Goal: Transaction & Acquisition: Book appointment/travel/reservation

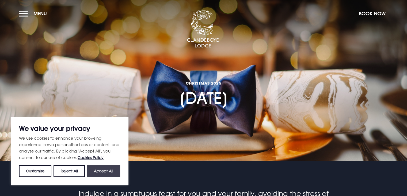
click at [108, 169] on button "Accept All" at bounding box center [103, 171] width 33 height 12
checkbox input "true"
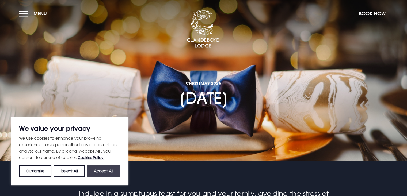
checkbox input "true"
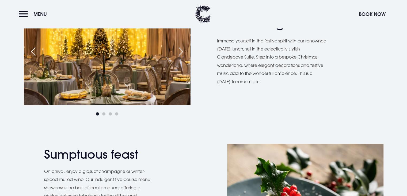
scroll to position [321, 0]
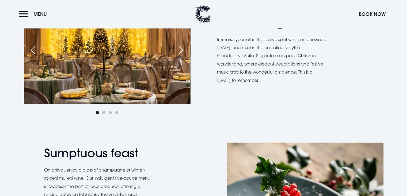
click at [183, 48] on div "Next slide" at bounding box center [180, 50] width 13 height 12
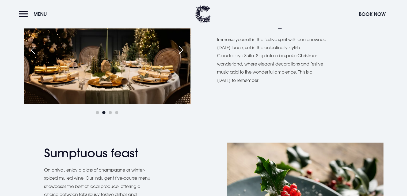
click at [183, 48] on div "Next slide" at bounding box center [180, 50] width 13 height 12
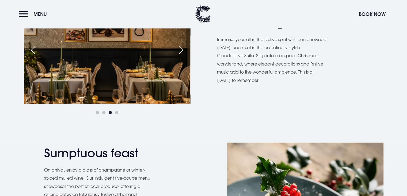
click at [183, 48] on div "Next slide" at bounding box center [180, 50] width 13 height 12
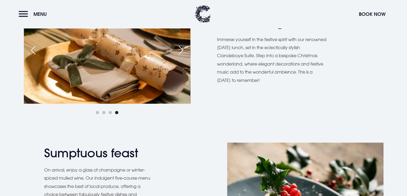
click at [183, 48] on div "Next slide" at bounding box center [180, 50] width 13 height 12
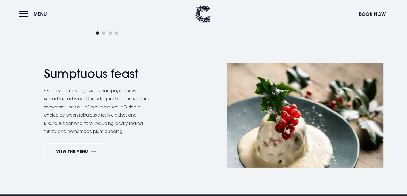
scroll to position [402, 0]
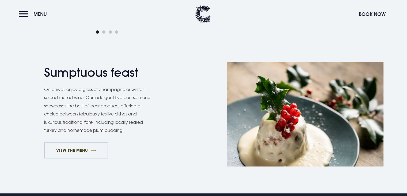
click at [89, 149] on link "VIEW THE MENU" at bounding box center [76, 150] width 64 height 16
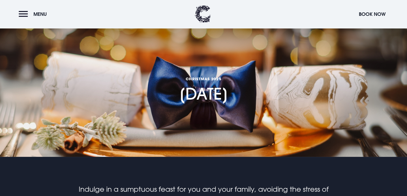
scroll to position [0, 0]
